Goal: Task Accomplishment & Management: Manage account settings

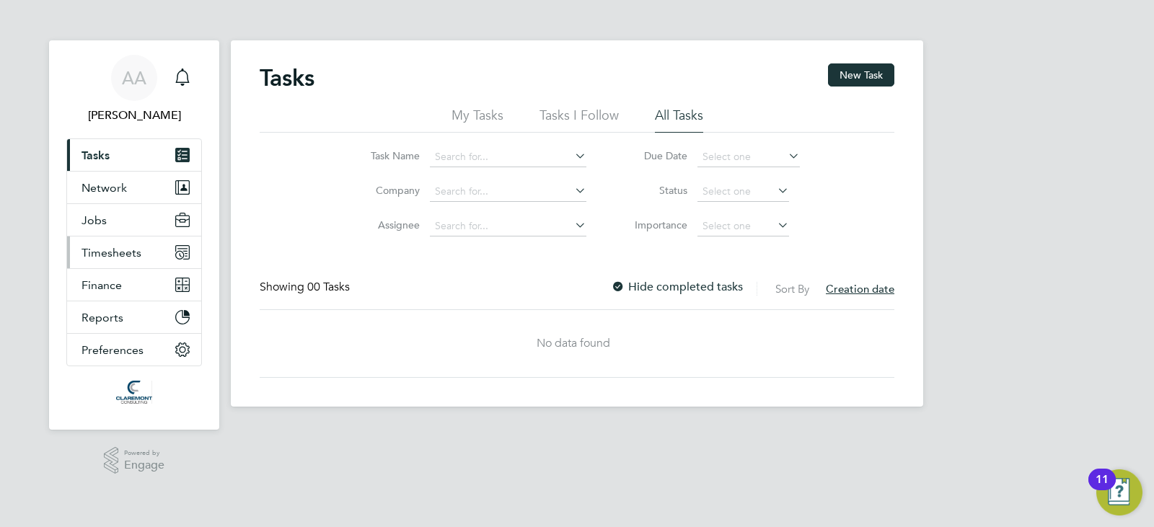
click at [154, 247] on button "Timesheets" at bounding box center [134, 253] width 134 height 32
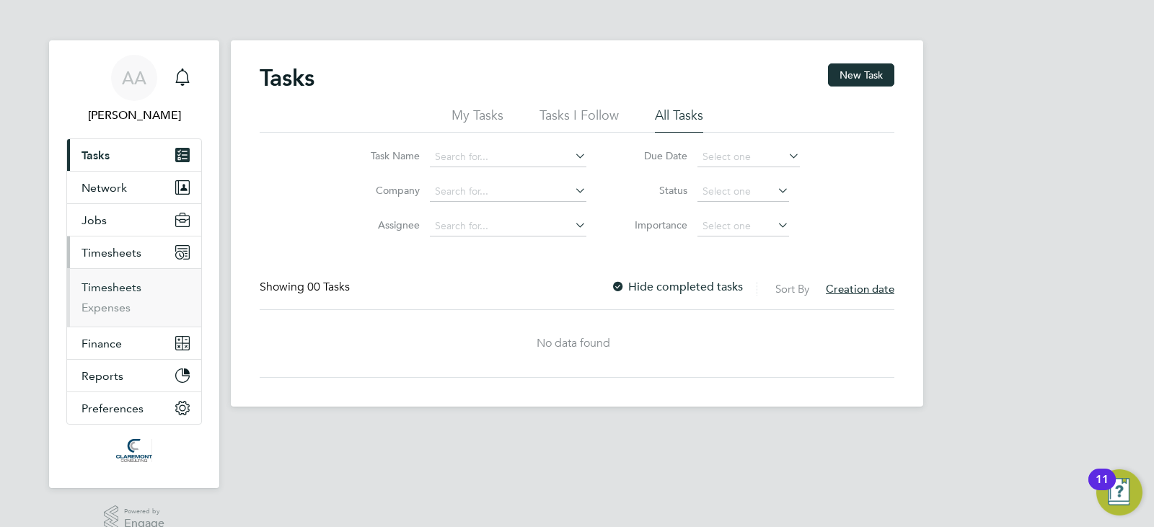
click at [110, 290] on link "Timesheets" at bounding box center [111, 288] width 60 height 14
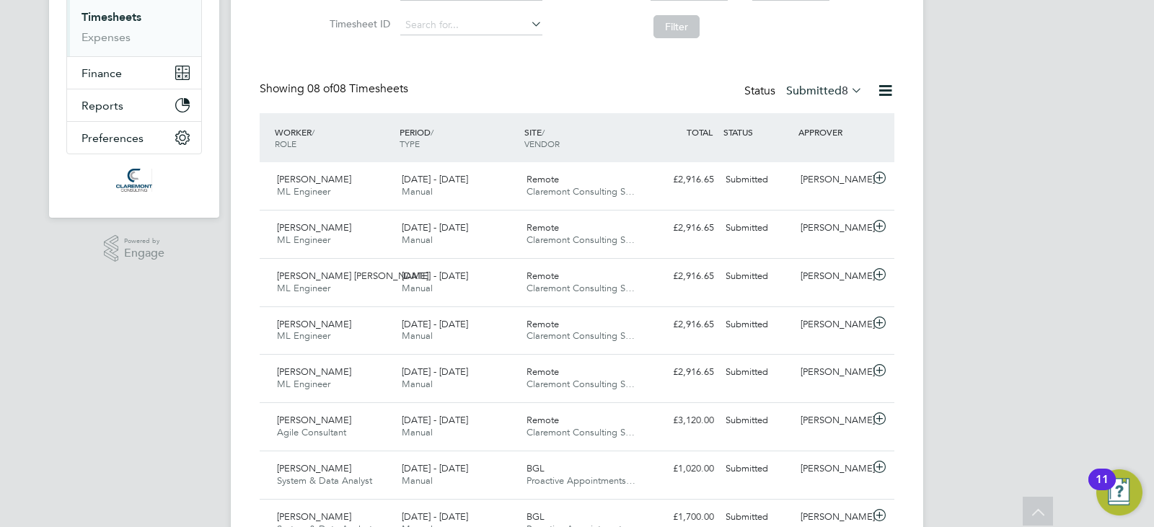
click at [806, 80] on div "Timesheets New Timesheet Timesheets I Follow All Timesheets Client Config Vendo…" at bounding box center [577, 170] width 635 height 754
click at [809, 88] on label "Submitted 8" at bounding box center [824, 91] width 76 height 14
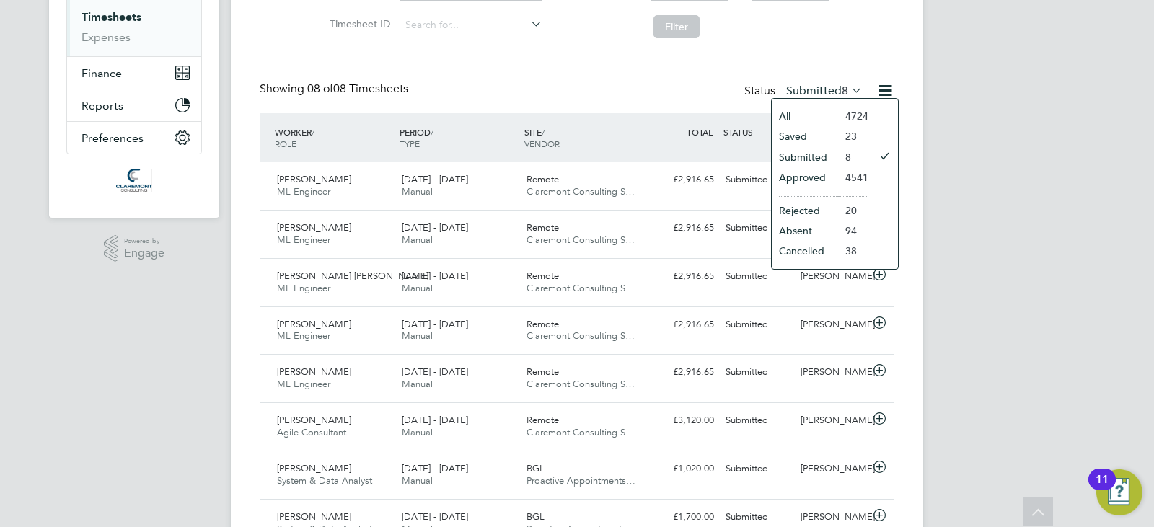
click at [797, 136] on li "Saved" at bounding box center [805, 136] width 66 height 20
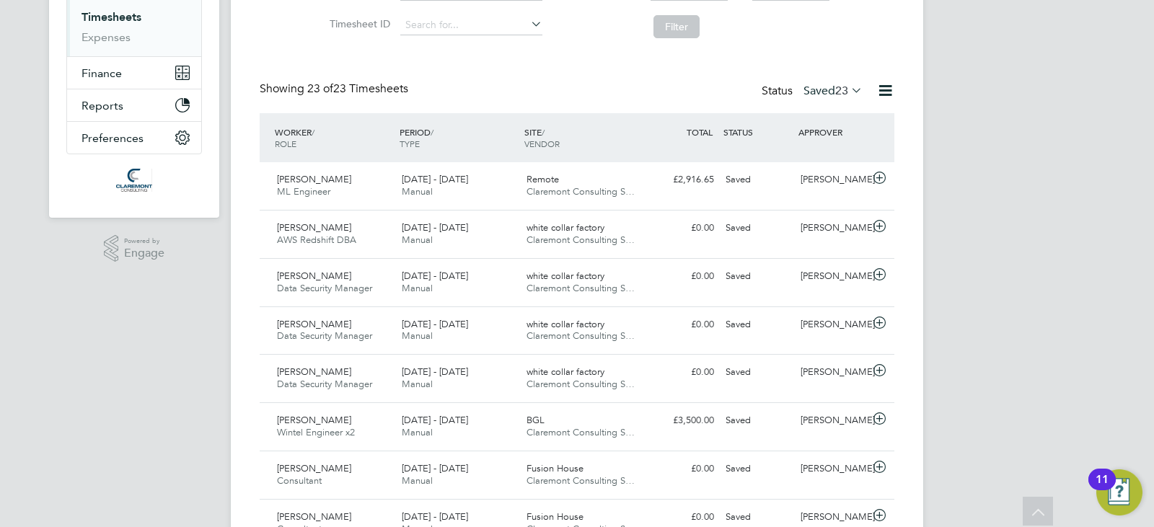
click at [839, 84] on span "23" at bounding box center [841, 91] width 13 height 14
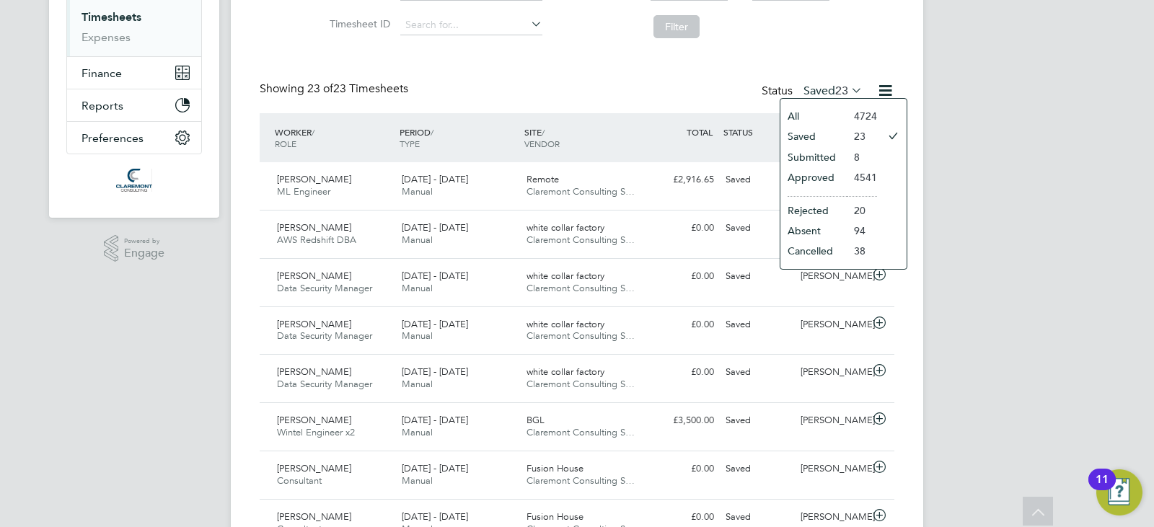
click at [824, 169] on li "Approved" at bounding box center [813, 177] width 66 height 20
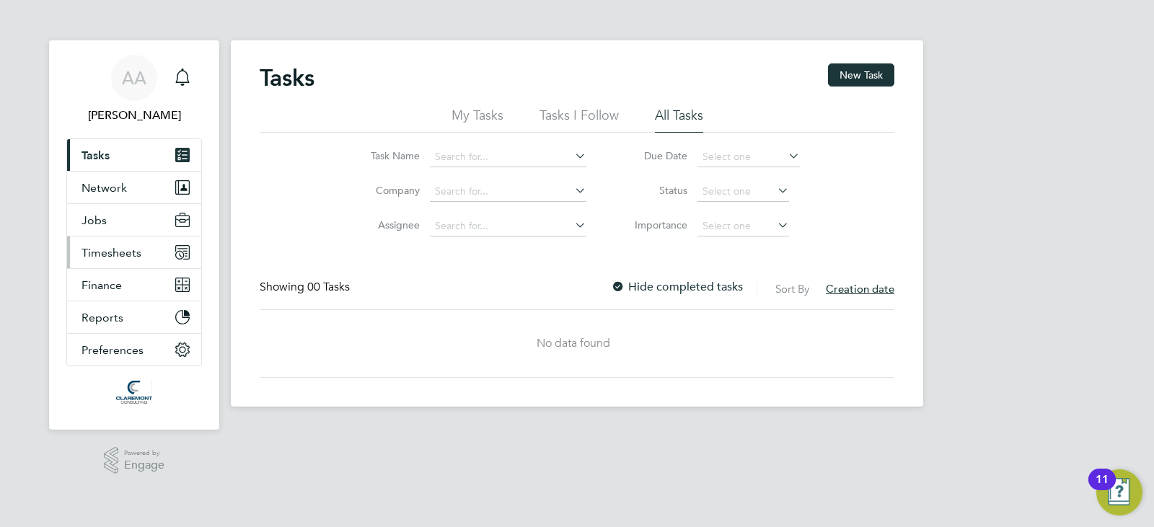
click at [138, 257] on span "Timesheets" at bounding box center [111, 253] width 60 height 14
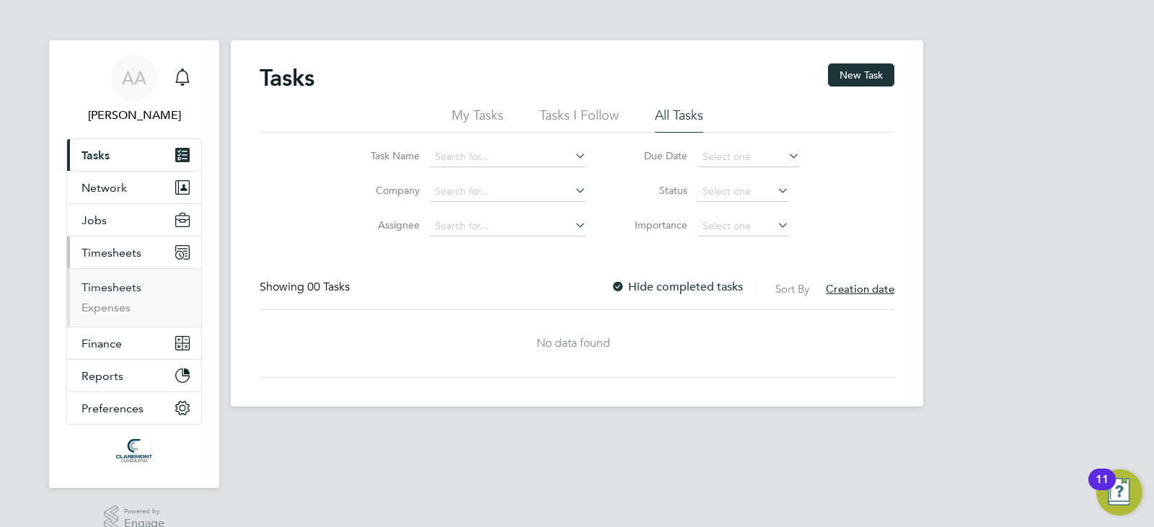
click at [108, 285] on link "Timesheets" at bounding box center [111, 288] width 60 height 14
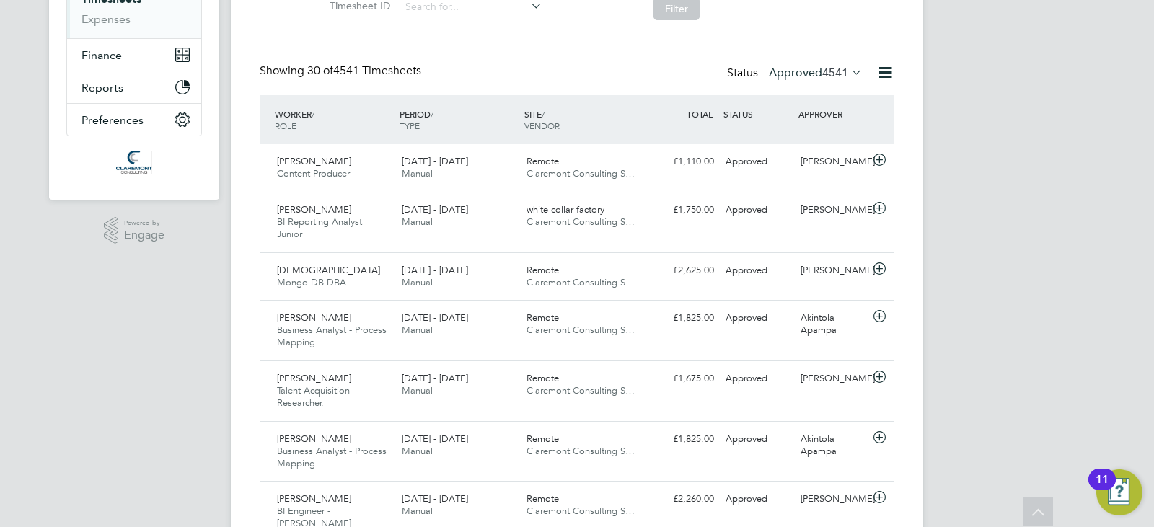
click at [811, 80] on div "Status Approved 4541" at bounding box center [796, 73] width 138 height 20
click at [829, 71] on span "4541" at bounding box center [835, 73] width 26 height 14
